Goal: Navigation & Orientation: Find specific page/section

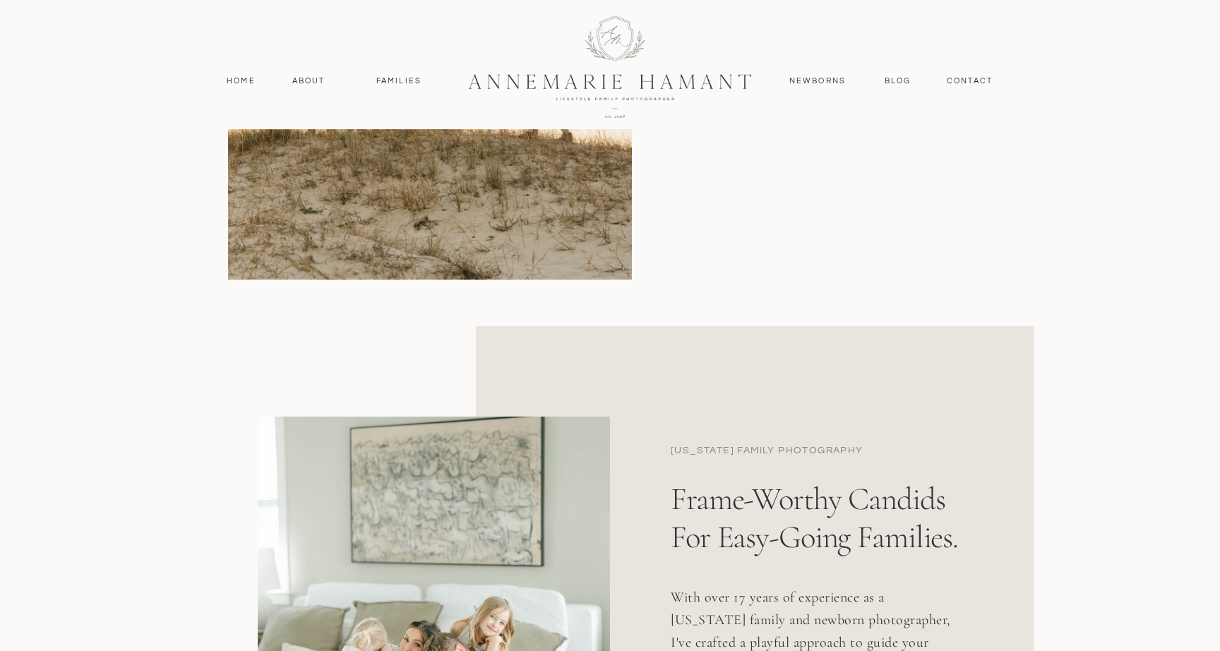
scroll to position [304, 0]
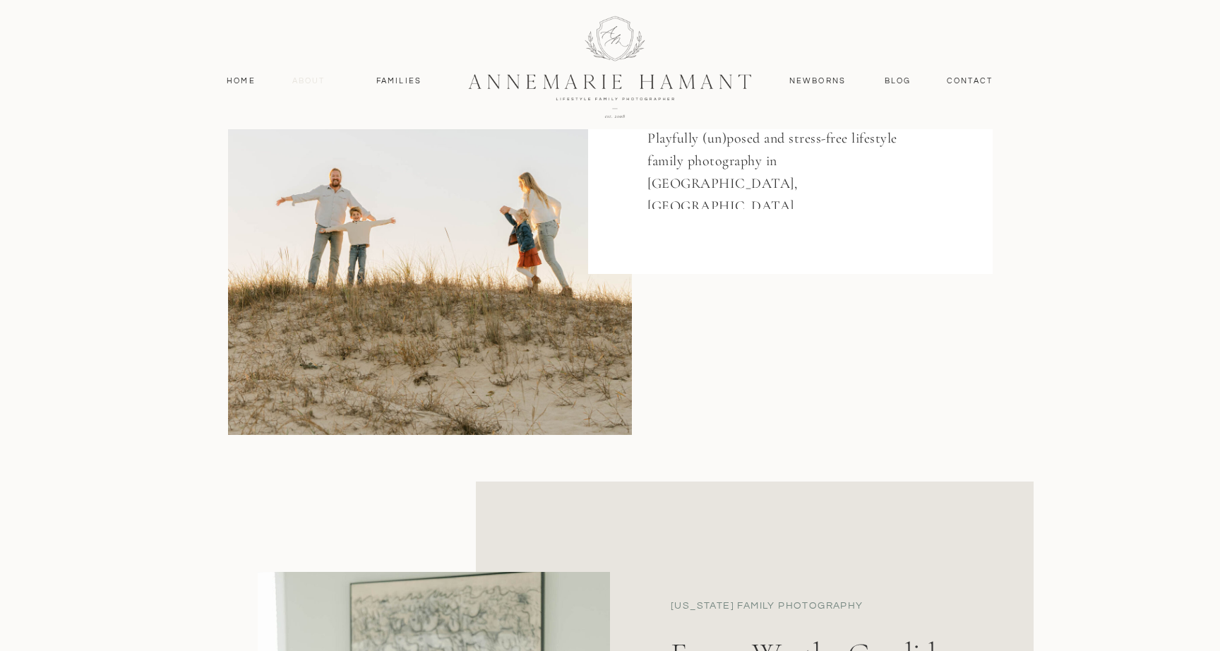
click at [313, 82] on nav "About" at bounding box center [308, 81] width 41 height 13
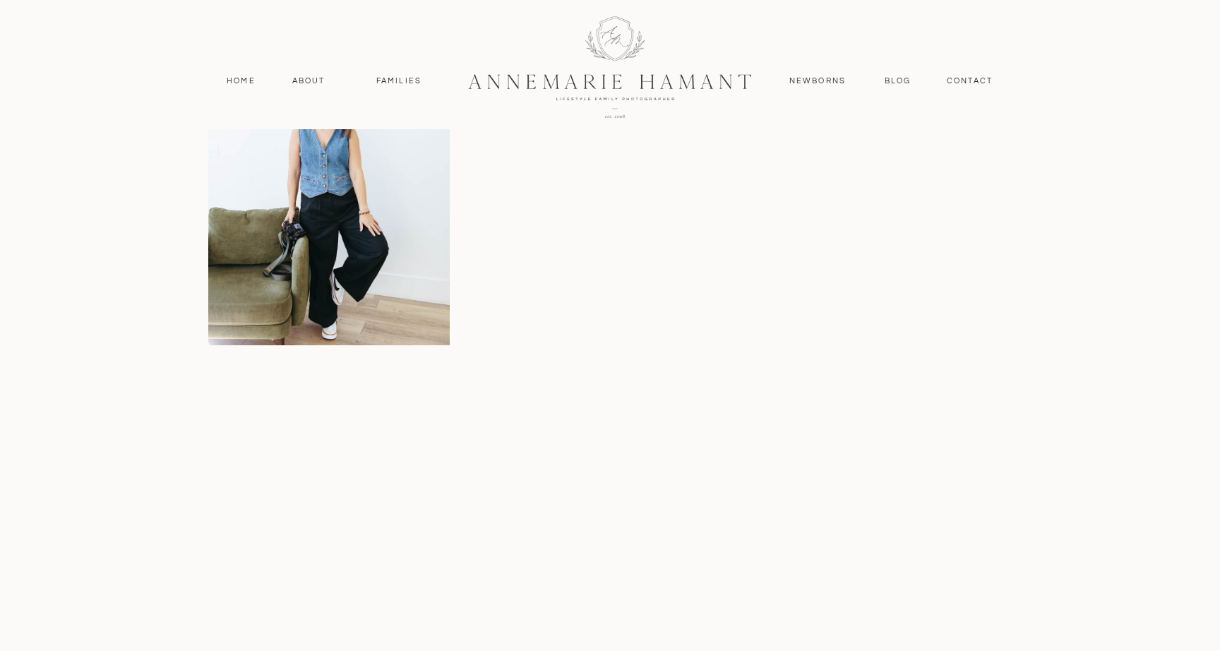
scroll to position [3538, 0]
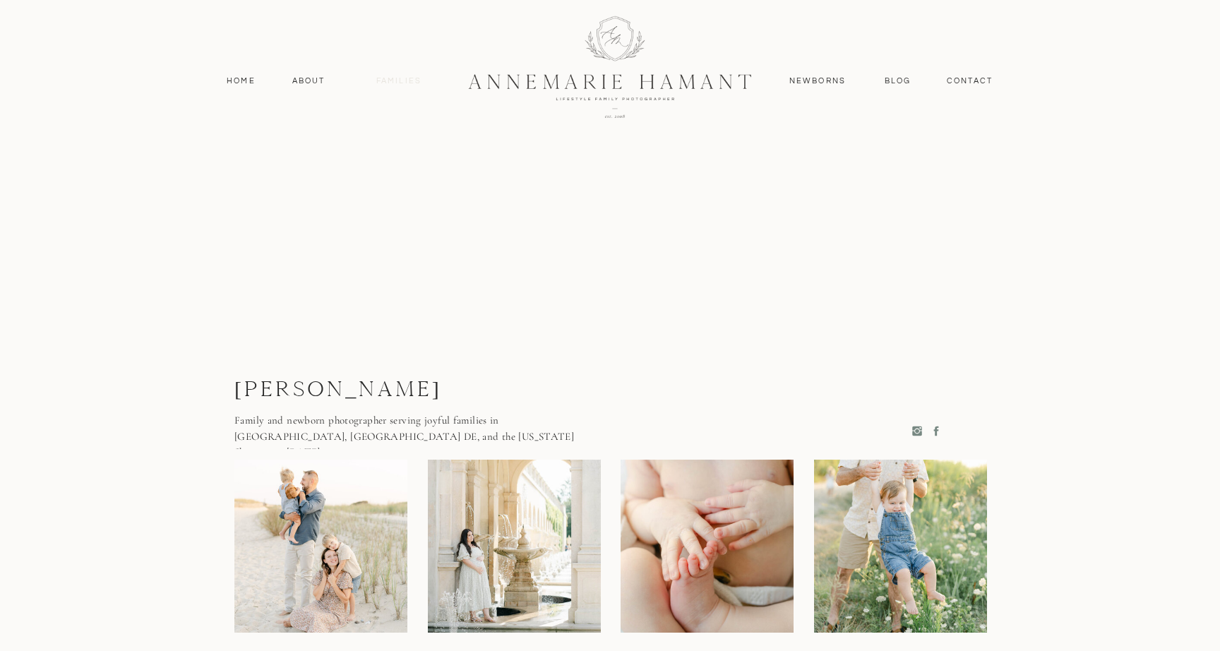
click at [405, 75] on nav "Families" at bounding box center [399, 81] width 64 height 13
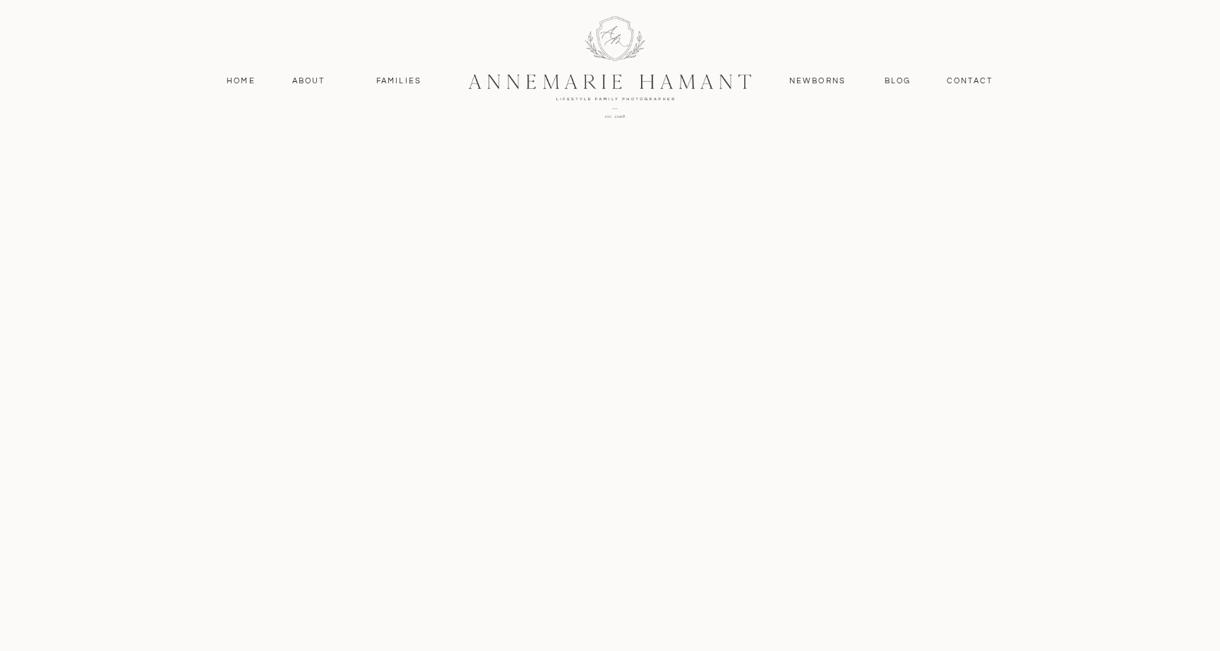
scroll to position [1853, 0]
